Goal: Information Seeking & Learning: Learn about a topic

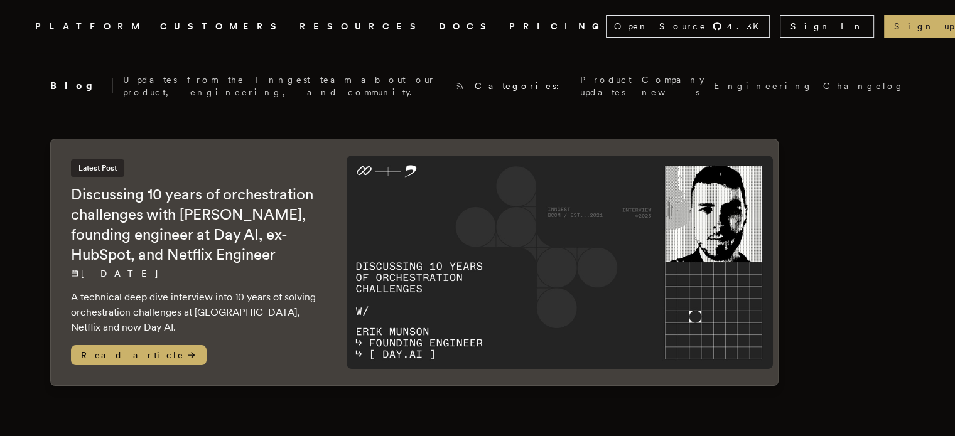
scroll to position [1606, 0]
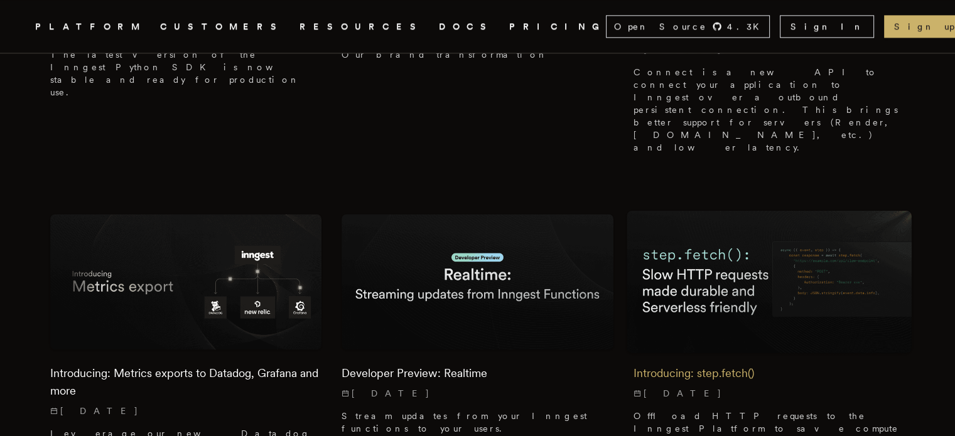
click at [786, 210] on img at bounding box center [768, 281] width 285 height 142
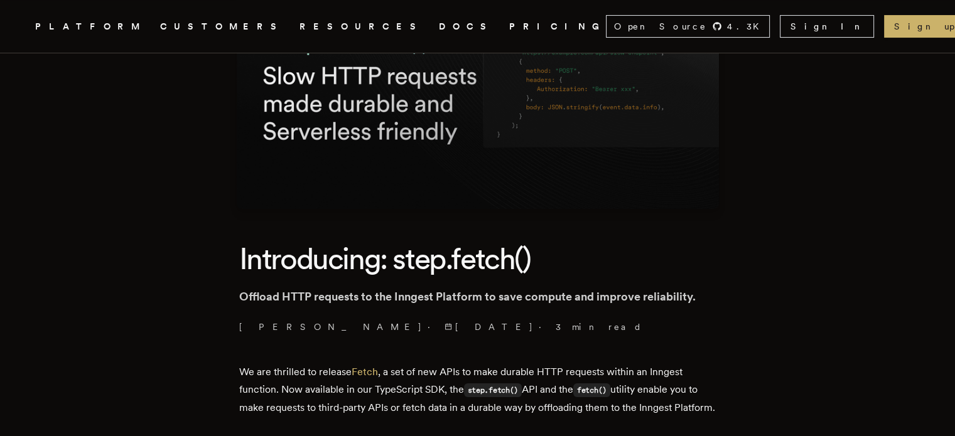
scroll to position [314, 0]
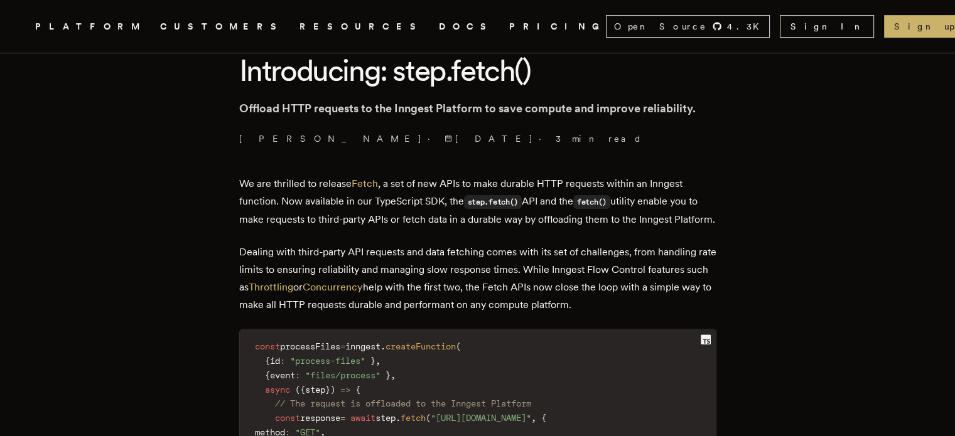
click at [405, 185] on p "We are thrilled to release Fetch , a set of new APIs to make durable HTTP reque…" at bounding box center [477, 201] width 477 height 53
click at [488, 180] on p "We are thrilled to release Fetch , a set of new APIs to make durable HTTP reque…" at bounding box center [477, 201] width 477 height 53
drag, startPoint x: 291, startPoint y: 203, endPoint x: 301, endPoint y: 201, distance: 10.2
click at [301, 201] on p "We are thrilled to release Fetch , a set of new APIs to make durable HTTP reque…" at bounding box center [477, 201] width 477 height 53
click at [407, 198] on p "We are thrilled to release Fetch , a set of new APIs to make durable HTTP reque…" at bounding box center [477, 201] width 477 height 53
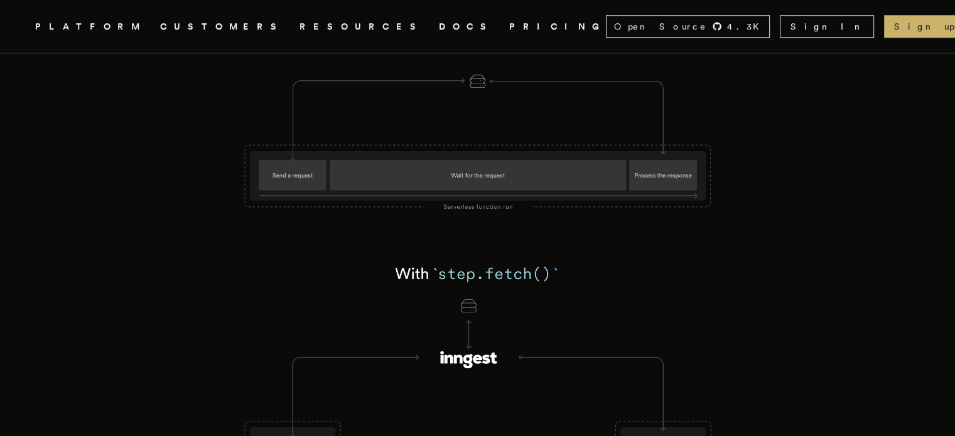
scroll to position [1004, 0]
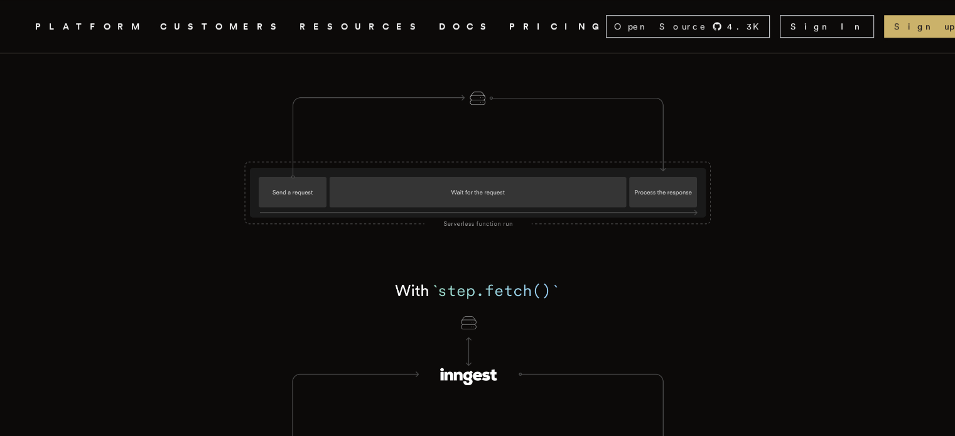
click at [334, 230] on img at bounding box center [477, 270] width 477 height 552
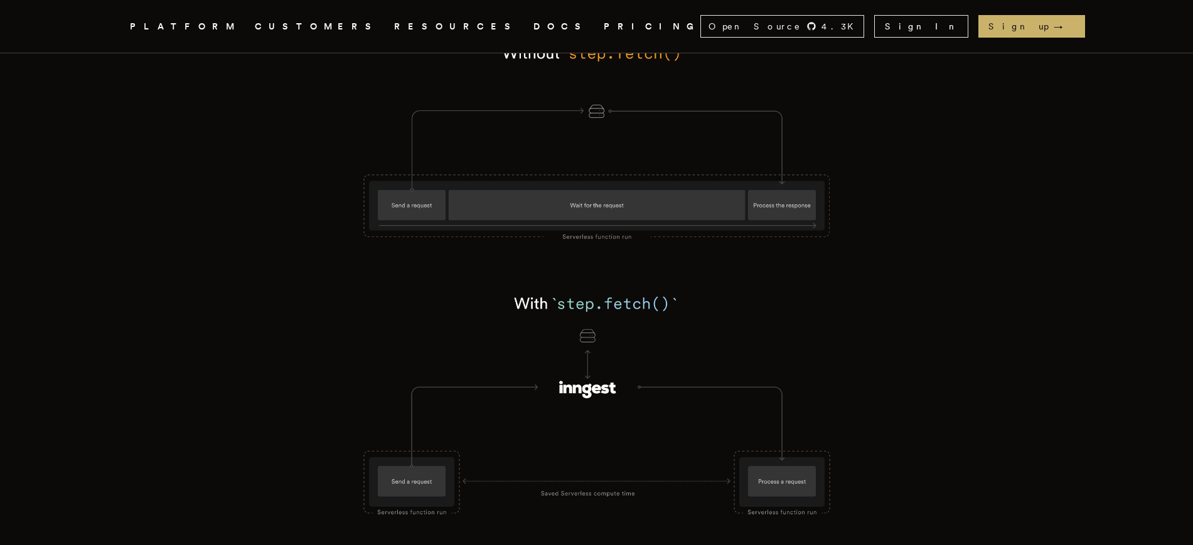
scroll to position [992, 0]
